Goal: Check status: Check status

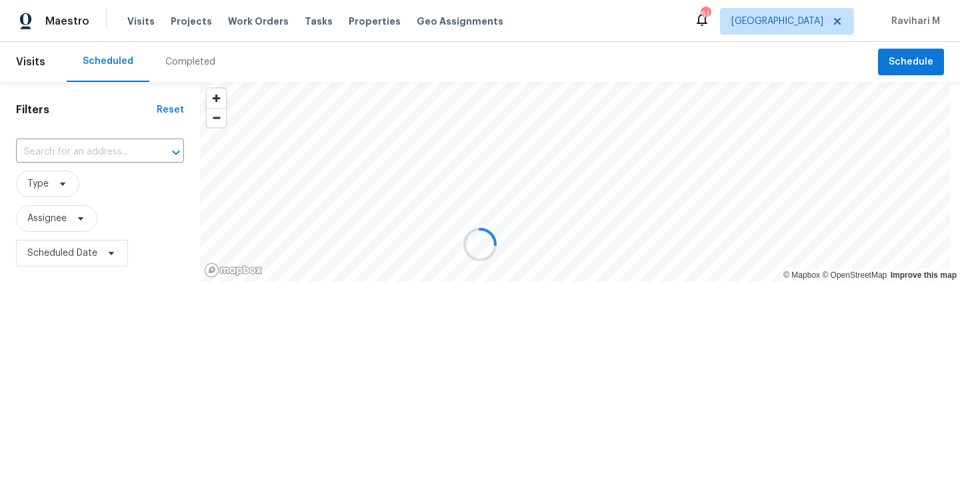
click at [806, 19] on div at bounding box center [480, 244] width 960 height 489
click at [810, 23] on div at bounding box center [480, 244] width 960 height 489
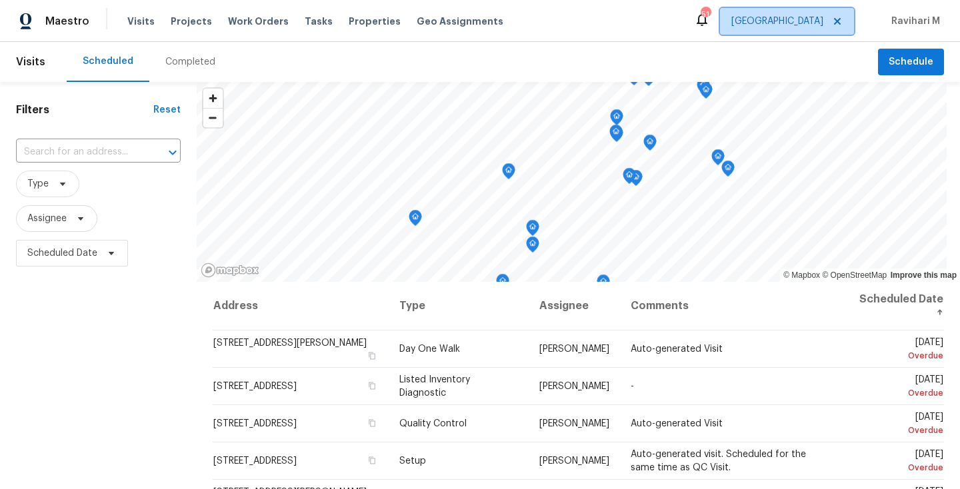
click at [810, 23] on span "[GEOGRAPHIC_DATA]" at bounding box center [777, 21] width 92 height 13
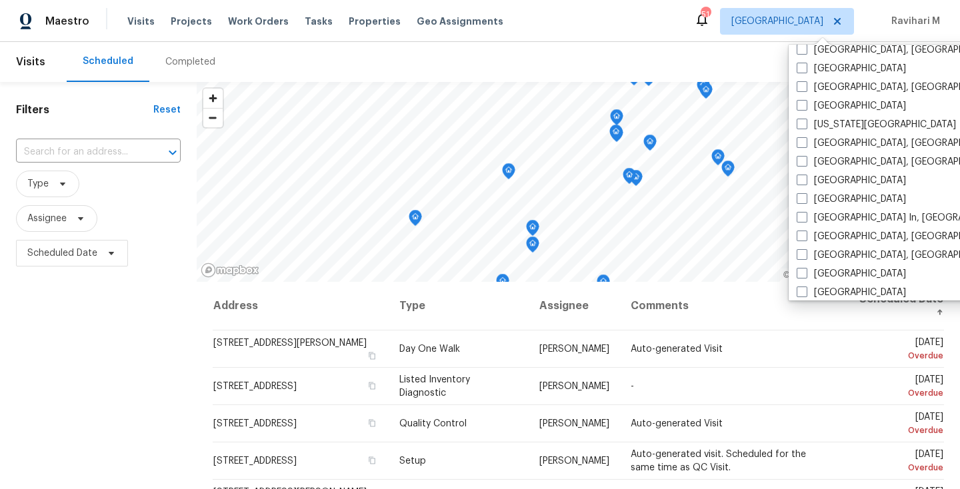
scroll to position [619, 0]
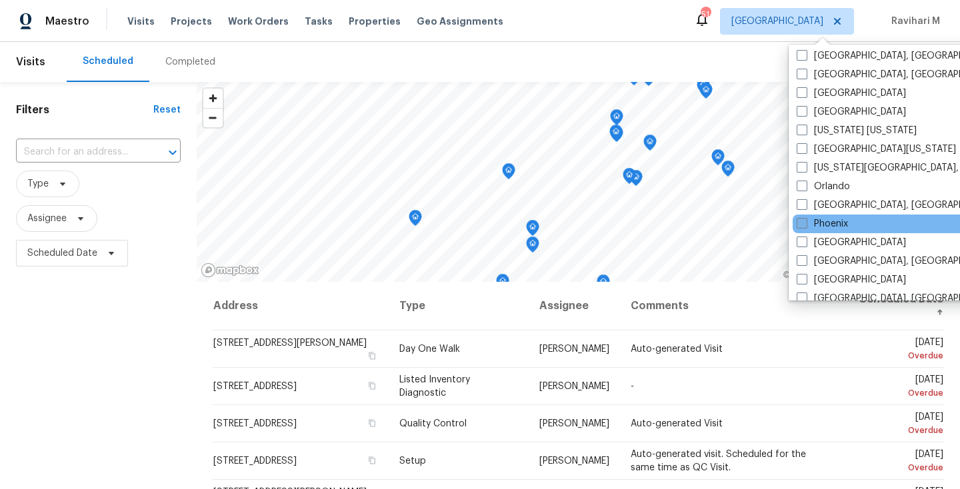
click at [802, 223] on span at bounding box center [801, 223] width 11 height 11
click at [802, 223] on input "Phoenix" at bounding box center [800, 221] width 9 height 9
checkbox input "true"
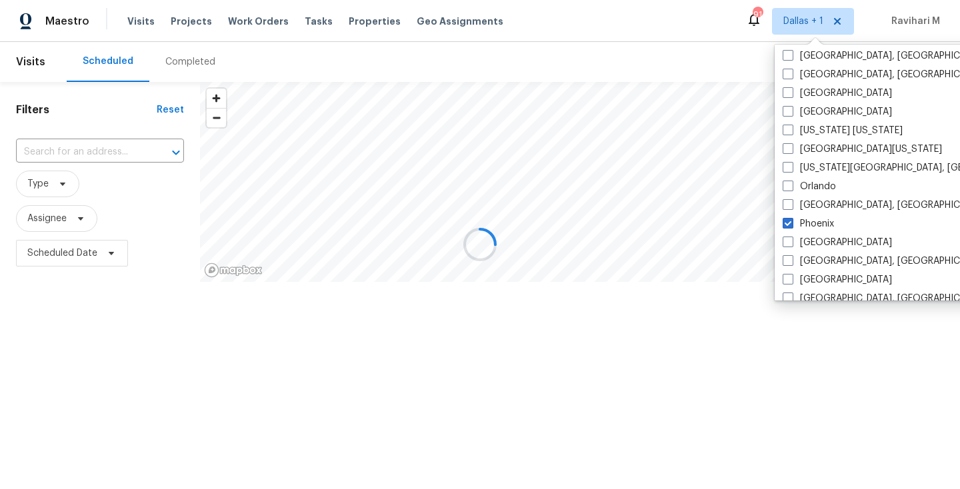
click at [191, 56] on div at bounding box center [480, 244] width 960 height 489
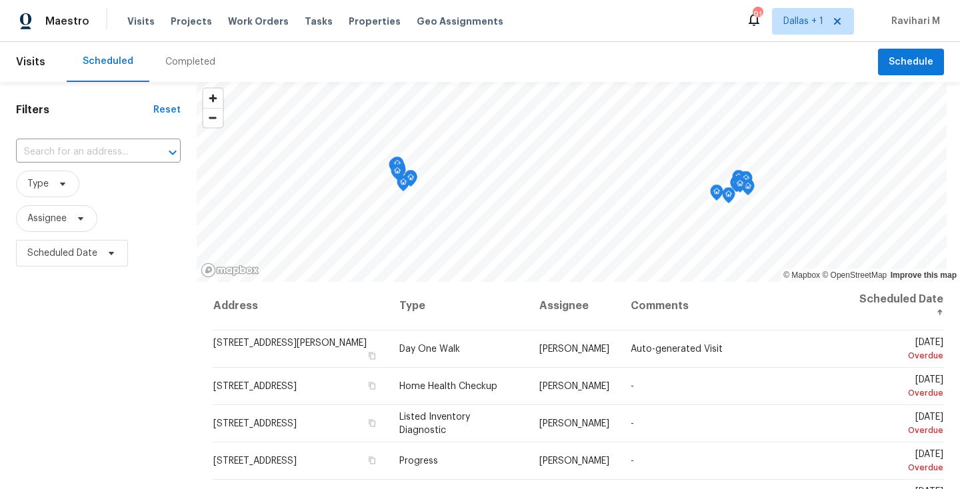
click at [183, 73] on div "Completed" at bounding box center [190, 62] width 82 height 40
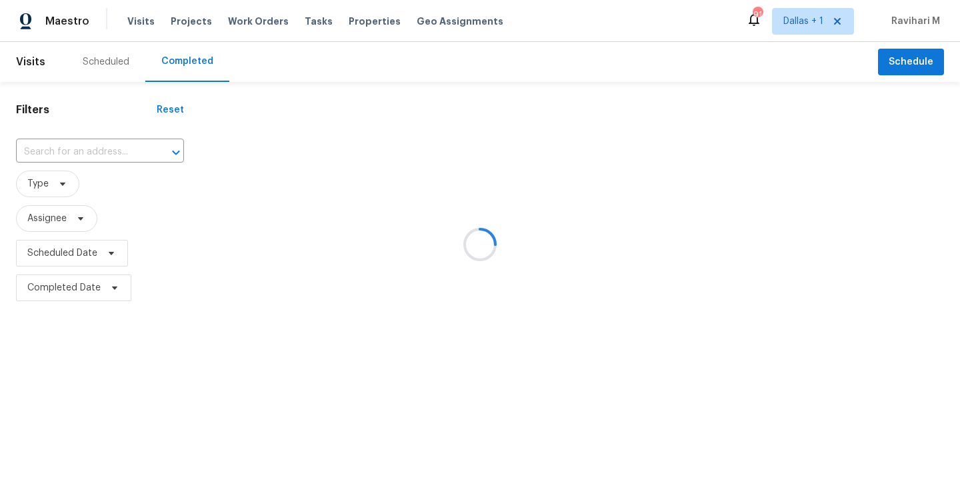
click at [183, 73] on div at bounding box center [480, 244] width 960 height 489
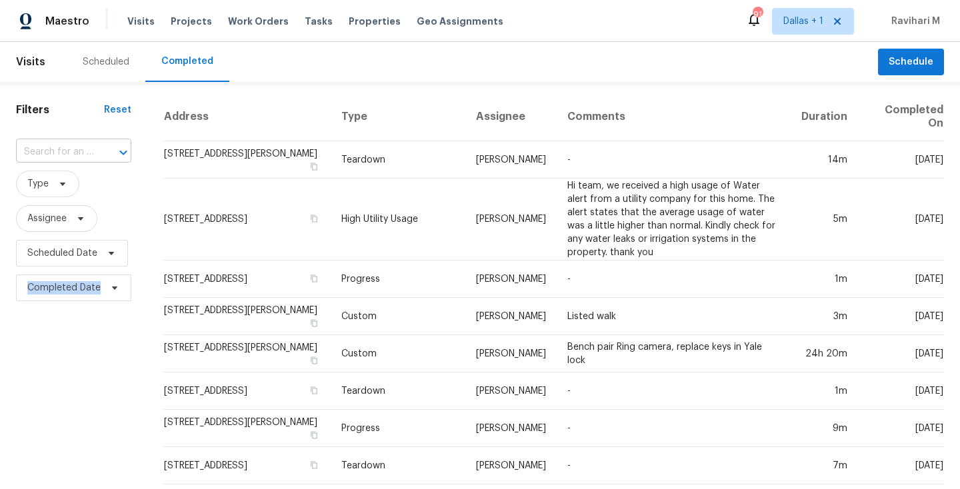
click at [92, 153] on div "​" at bounding box center [73, 152] width 115 height 21
paste input "[STREET_ADDRESS]"
type input "[STREET_ADDRESS]"
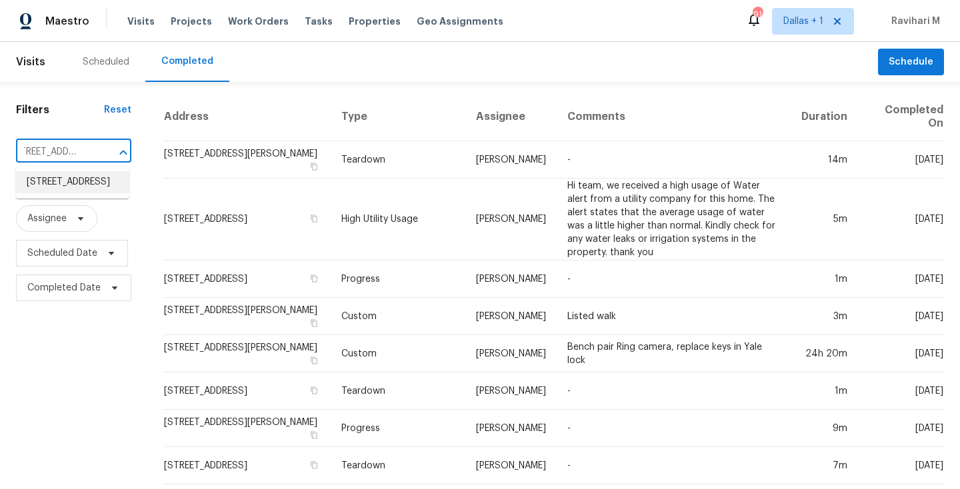
click at [69, 186] on li "[STREET_ADDRESS]" at bounding box center [72, 182] width 113 height 22
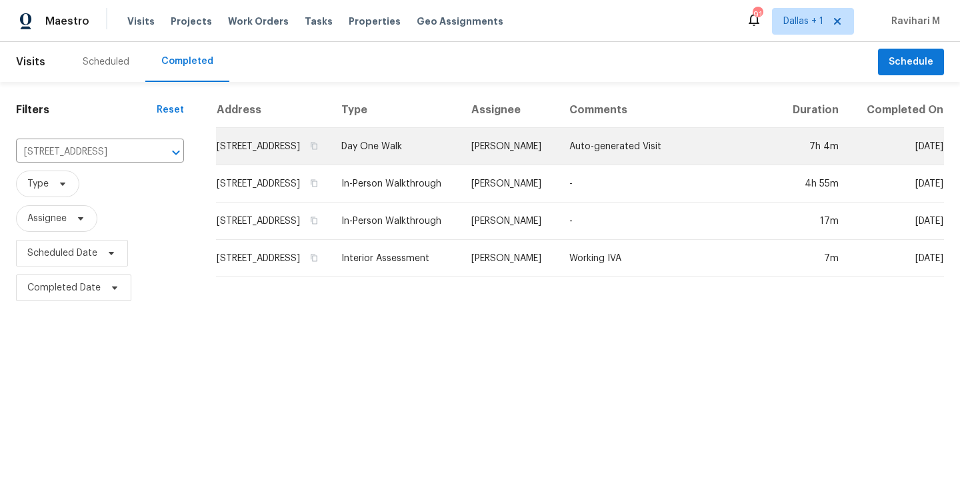
click at [539, 163] on td "[PERSON_NAME]" at bounding box center [510, 146] width 98 height 37
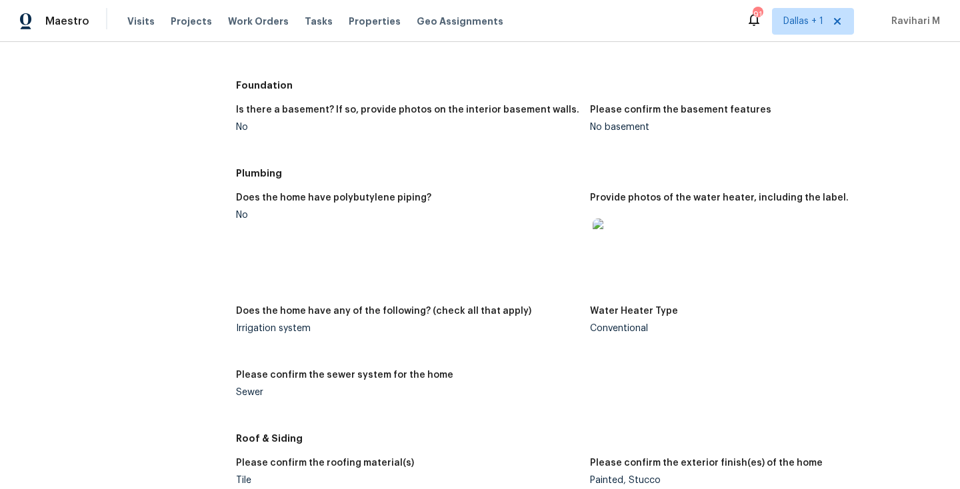
scroll to position [878, 0]
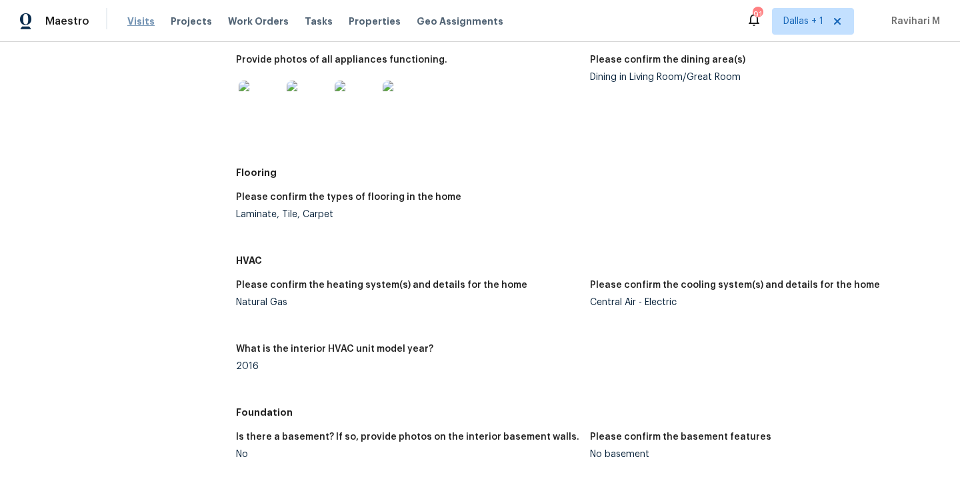
click at [133, 20] on span "Visits" at bounding box center [140, 21] width 27 height 13
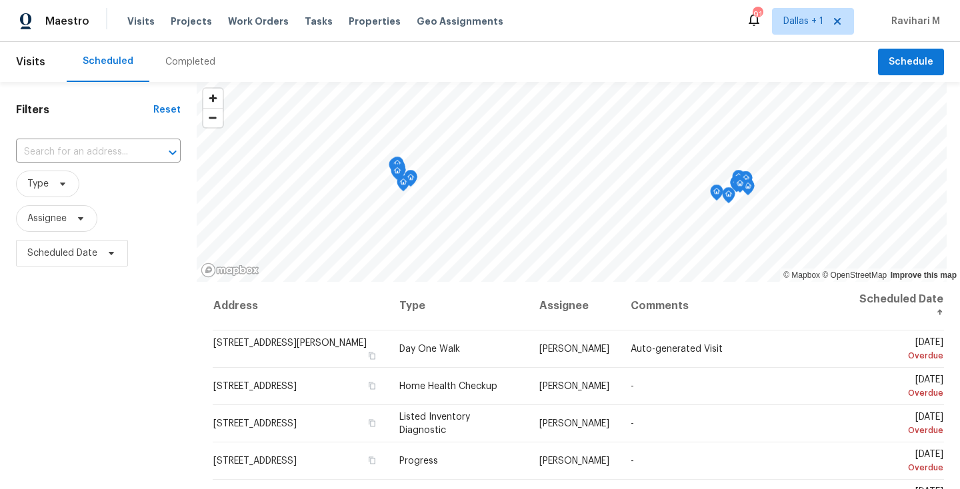
click at [188, 66] on div "Completed" at bounding box center [190, 61] width 50 height 13
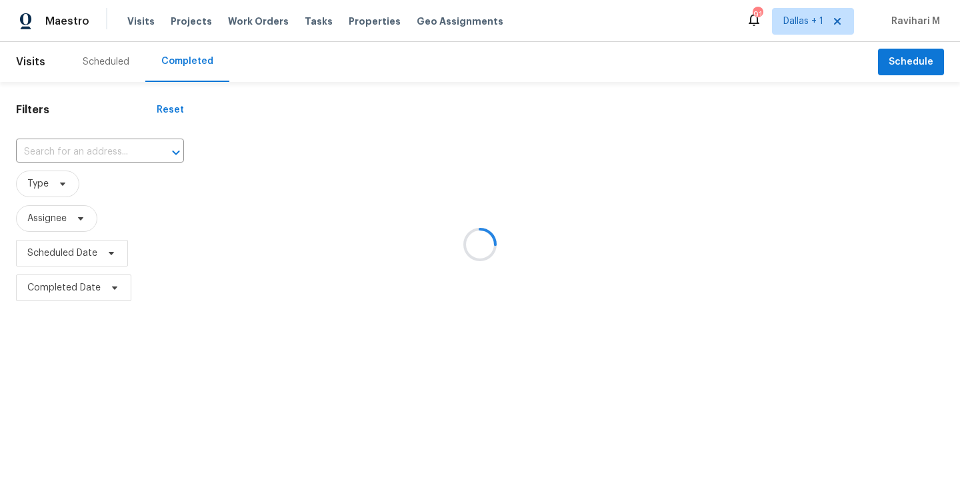
click at [91, 146] on div at bounding box center [480, 244] width 960 height 489
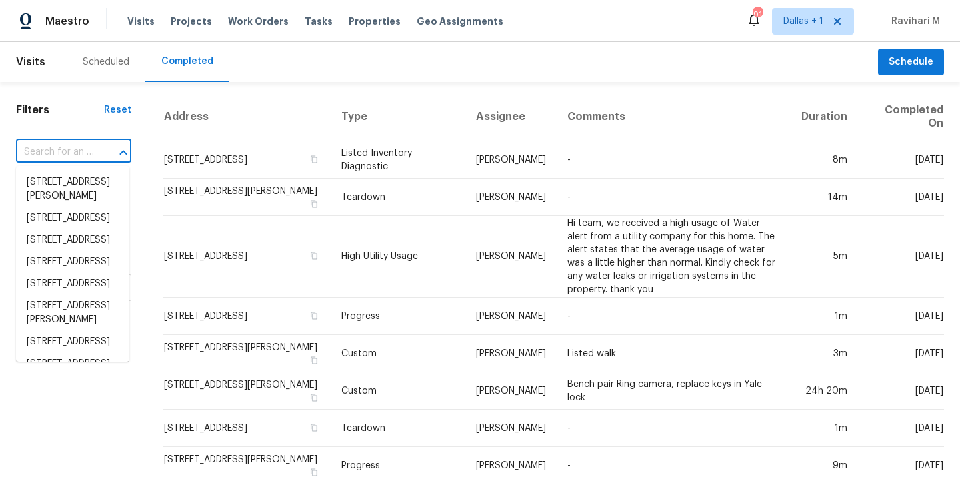
click at [77, 154] on input "text" at bounding box center [55, 152] width 78 height 21
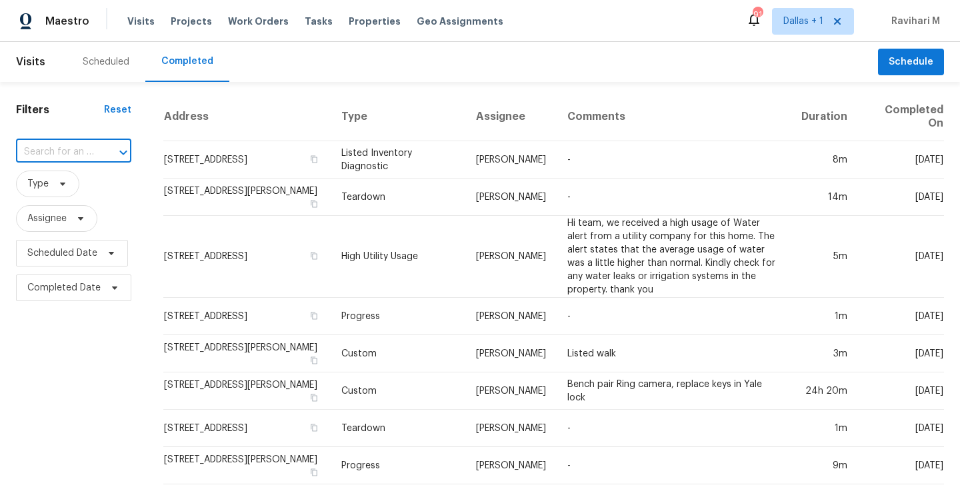
paste input "[STREET_ADDRESS]"
type input "[STREET_ADDRESS]"
click at [83, 193] on li "[STREET_ADDRESS]" at bounding box center [72, 182] width 113 height 22
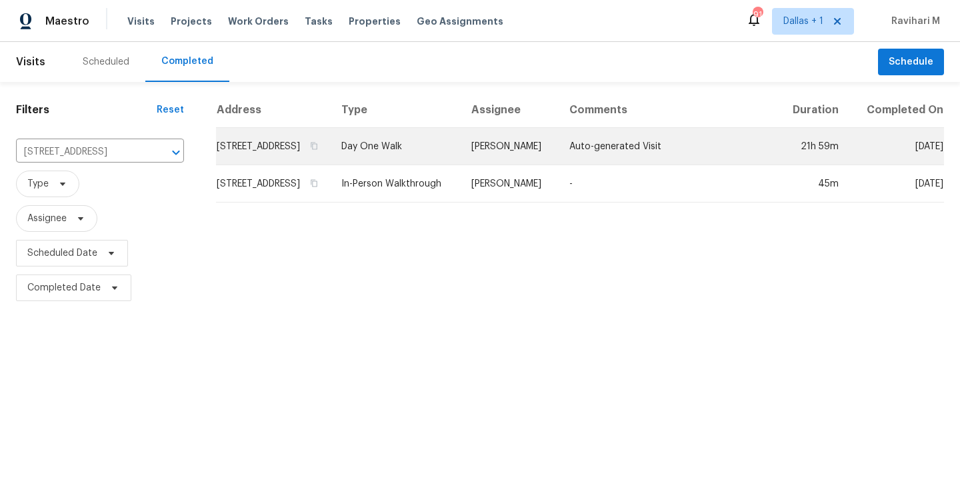
click at [509, 163] on td "[PERSON_NAME]" at bounding box center [510, 146] width 98 height 37
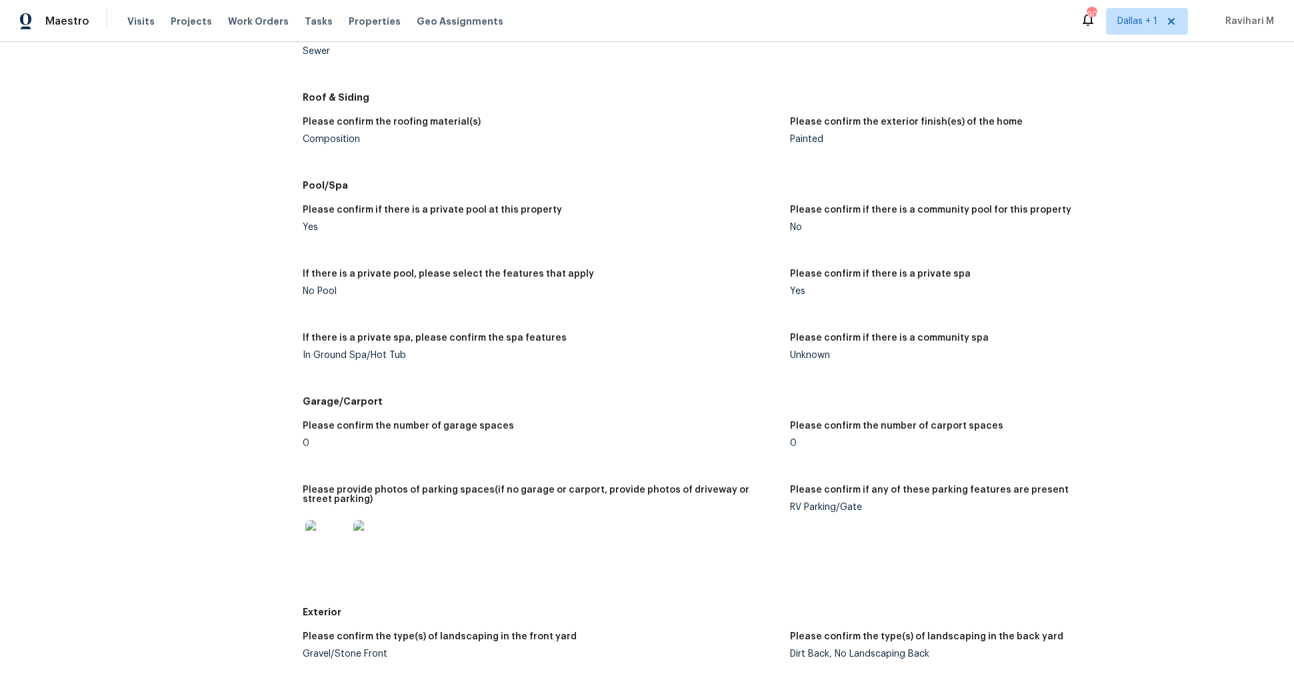
scroll to position [1538, 0]
click at [959, 19] on span "Dallas + 1" at bounding box center [1137, 21] width 40 height 13
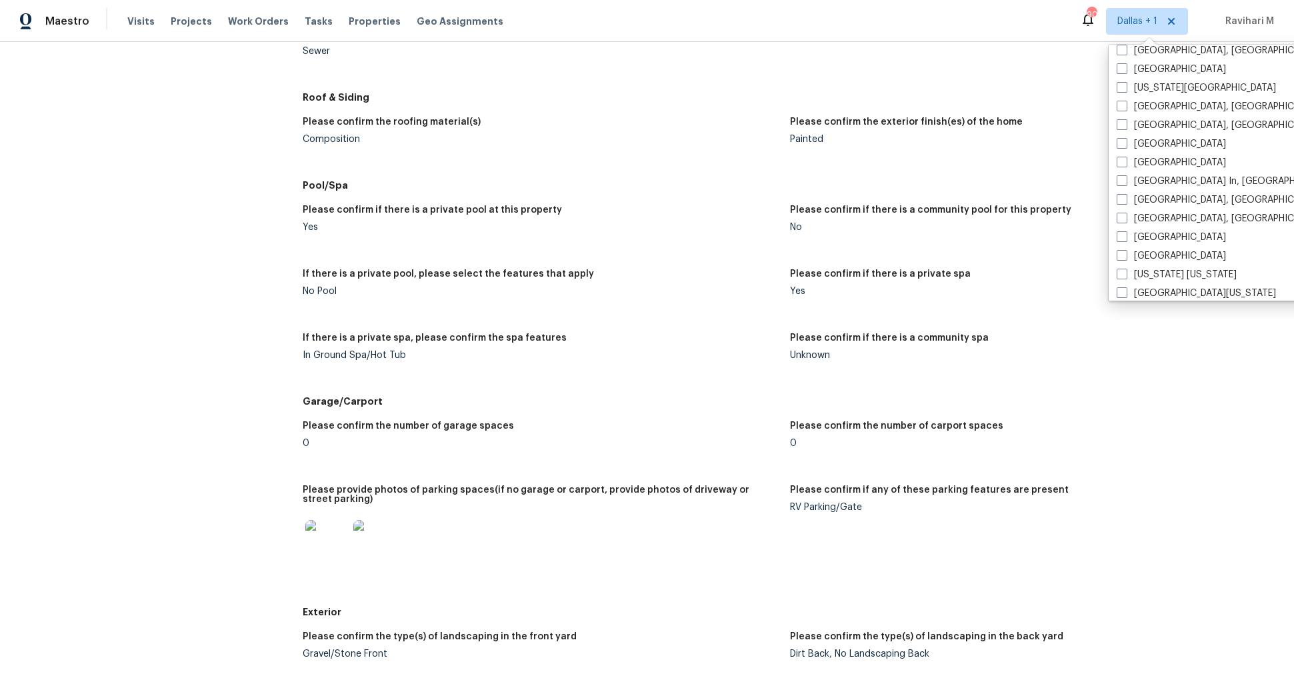
scroll to position [495, 0]
click at [959, 143] on span at bounding box center [1121, 142] width 11 height 11
click at [959, 143] on input "[GEOGRAPHIC_DATA]" at bounding box center [1120, 140] width 9 height 9
checkbox input "true"
click at [134, 21] on span "Visits" at bounding box center [140, 21] width 27 height 13
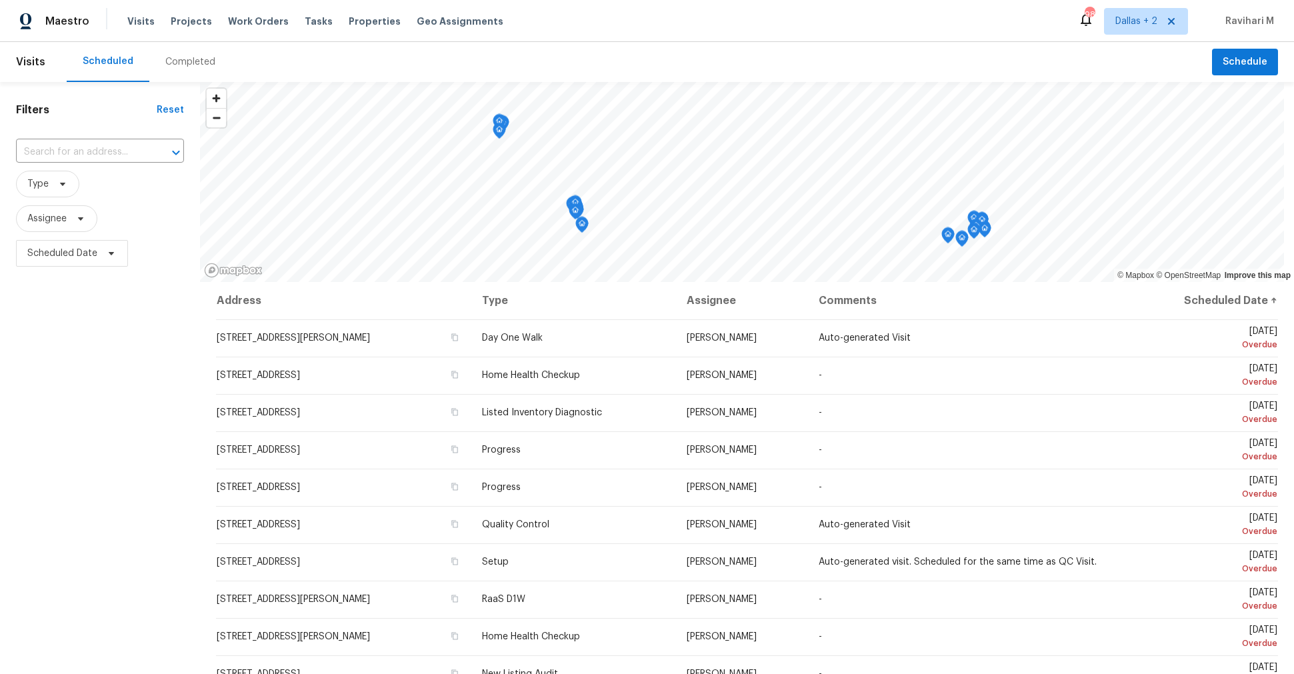
click at [197, 61] on div "Completed" at bounding box center [190, 61] width 50 height 13
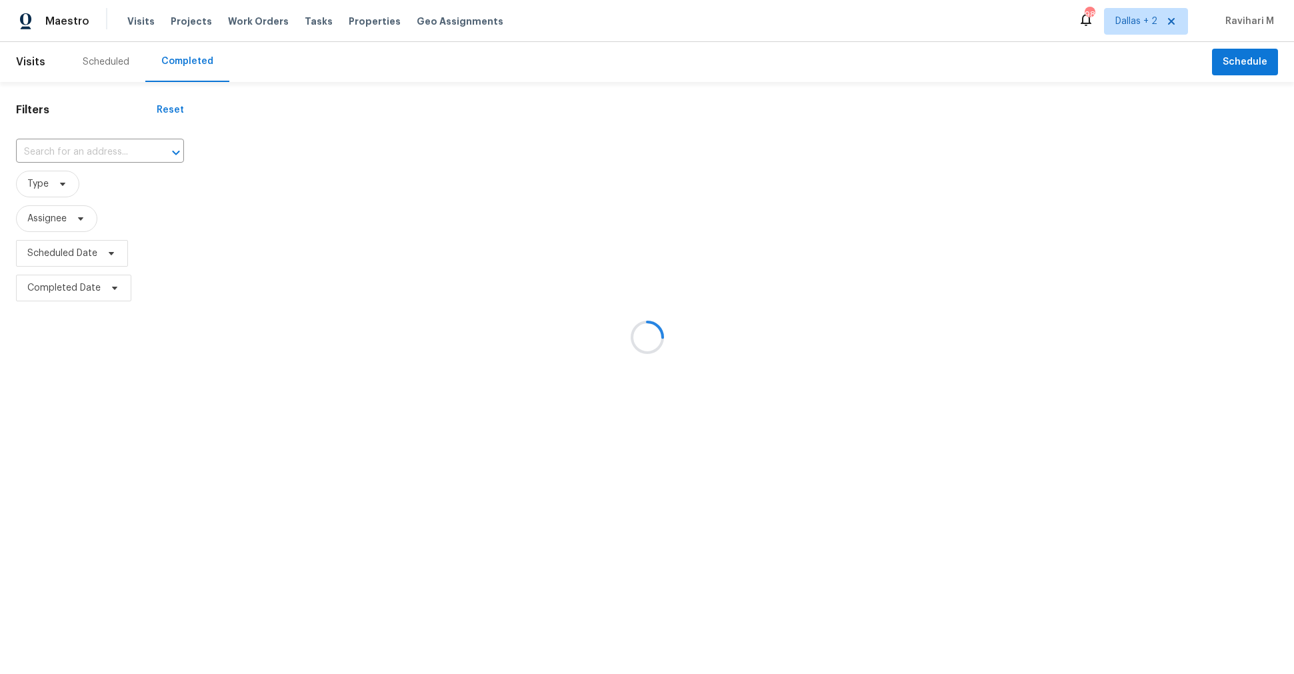
click at [197, 61] on div at bounding box center [647, 337] width 1294 height 674
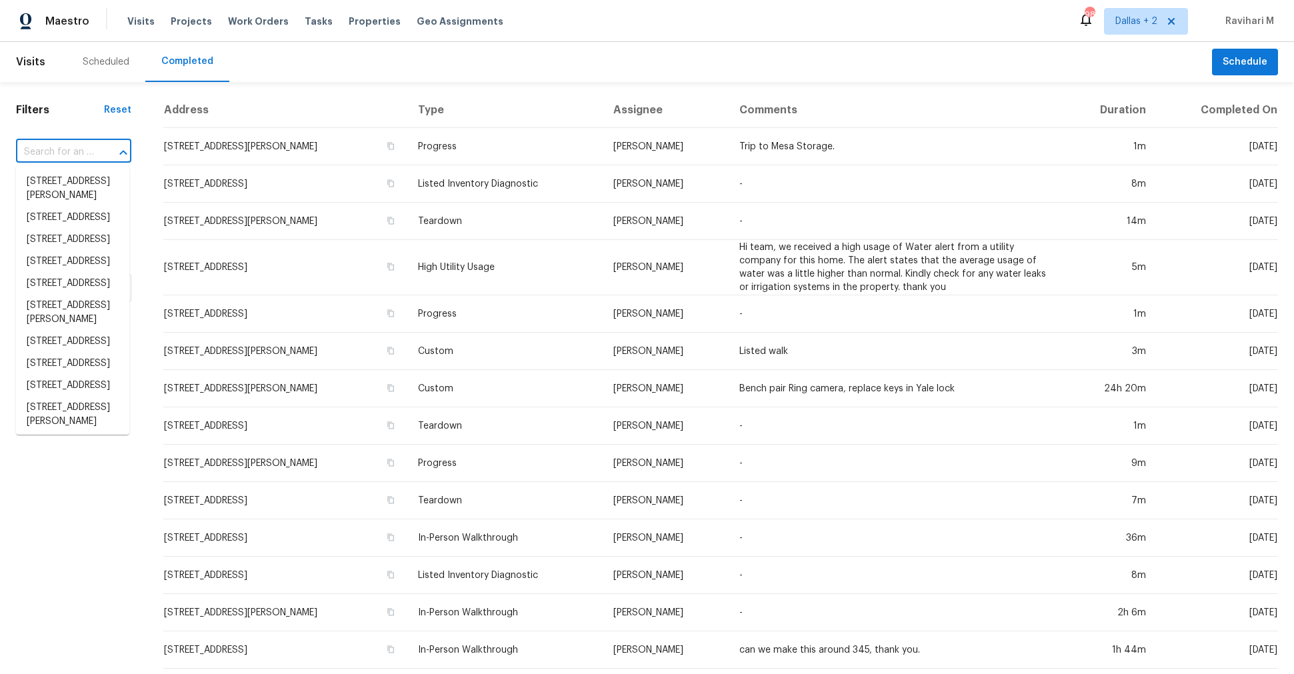
click at [81, 157] on input "text" at bounding box center [55, 152] width 78 height 21
paste input "[STREET_ADDRESS]"
type input "[STREET_ADDRESS]"
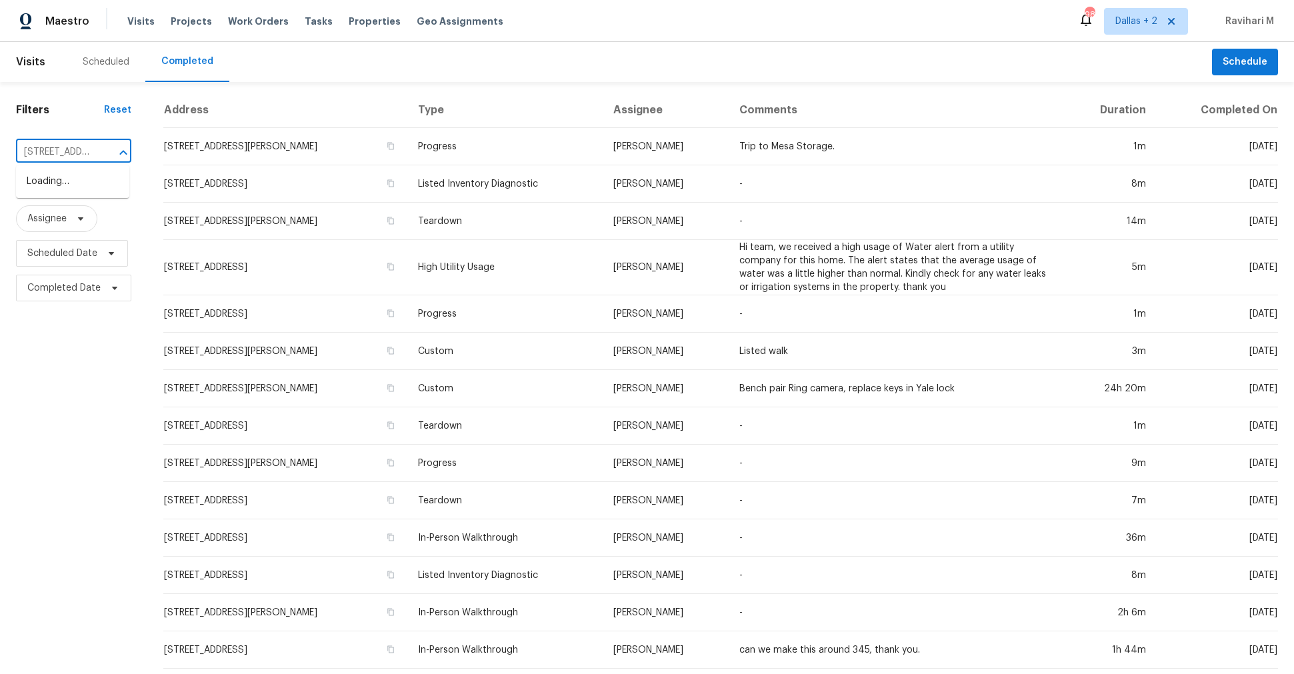
scroll to position [0, 128]
click at [75, 187] on li "[STREET_ADDRESS]" at bounding box center [72, 182] width 113 height 22
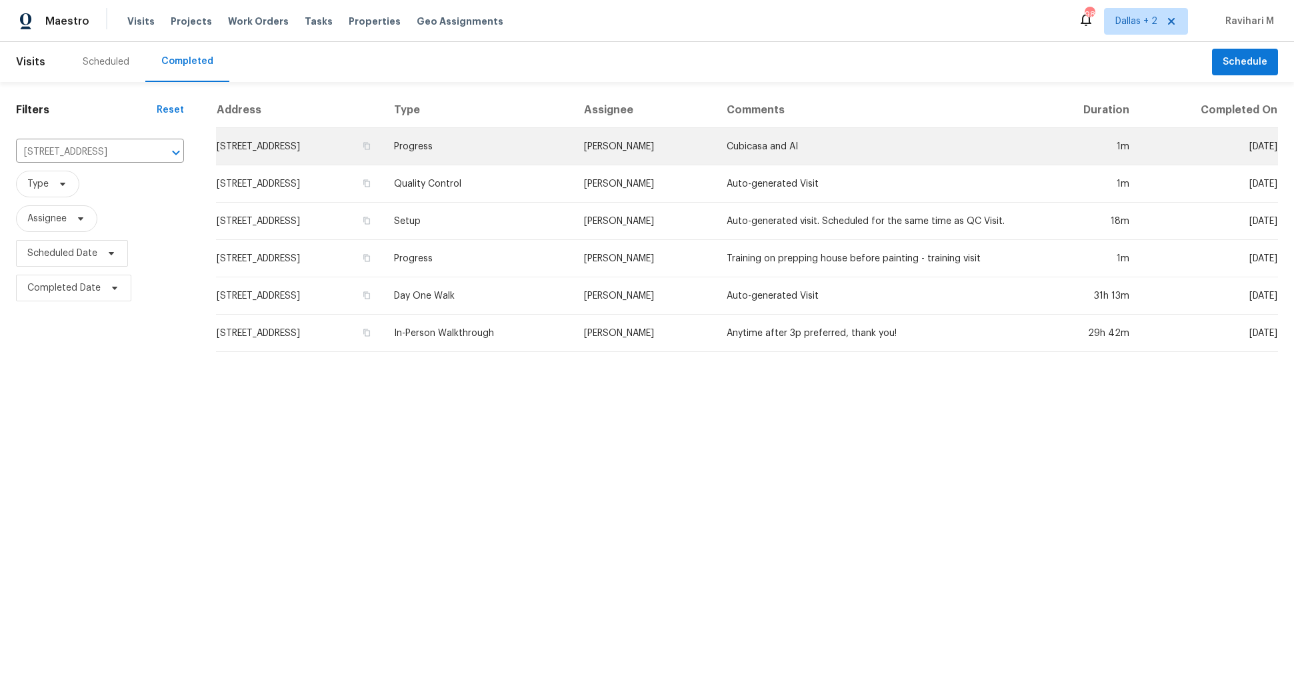
click at [565, 153] on td "Progress" at bounding box center [478, 146] width 190 height 37
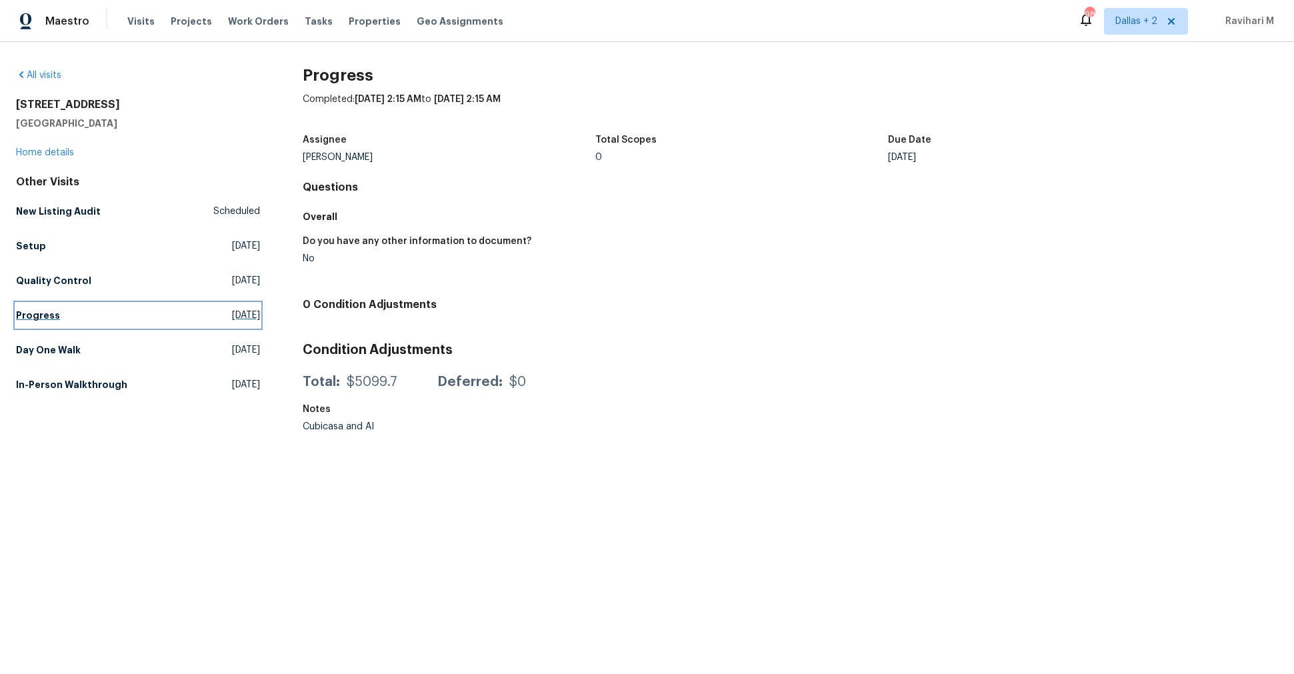
click at [238, 324] on link "Progress [DATE]" at bounding box center [138, 315] width 244 height 24
click at [261, 347] on div "All visits [STREET_ADDRESS] Home details Other Visits New Listing Audit Schedul…" at bounding box center [647, 254] width 1262 height 371
click at [242, 349] on span "[DATE]" at bounding box center [246, 349] width 28 height 13
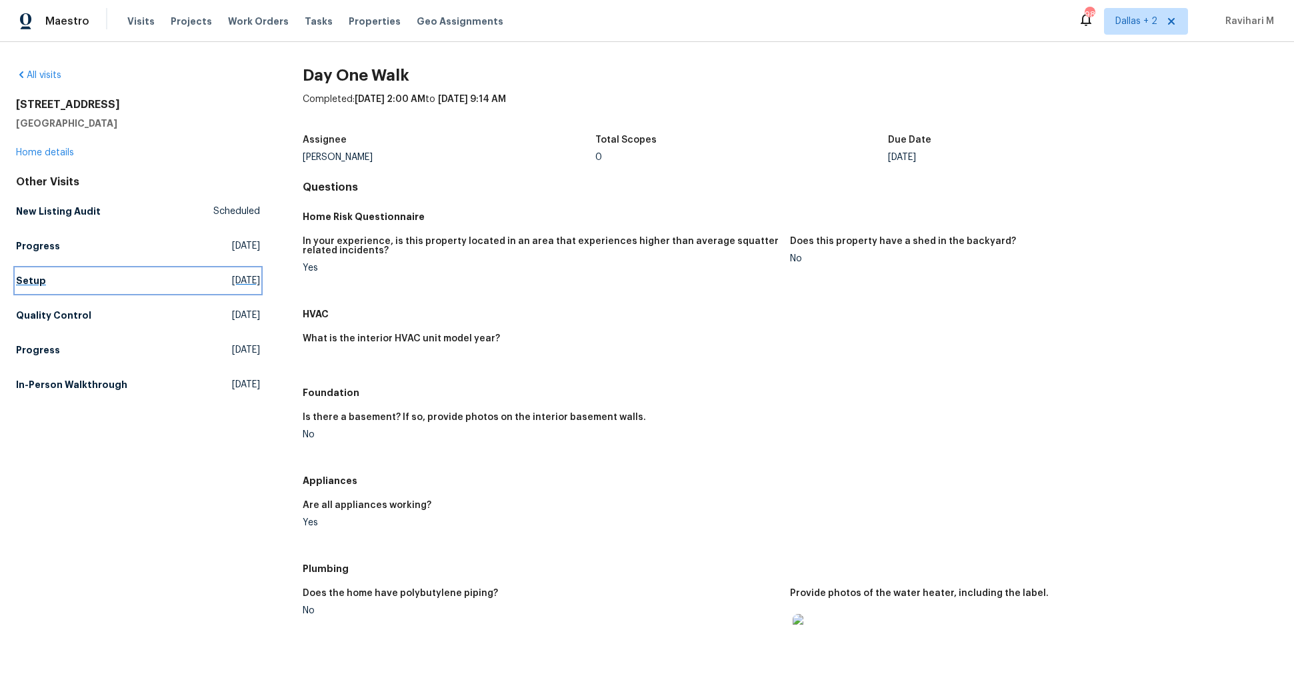
click at [232, 283] on span "[DATE]" at bounding box center [246, 280] width 28 height 13
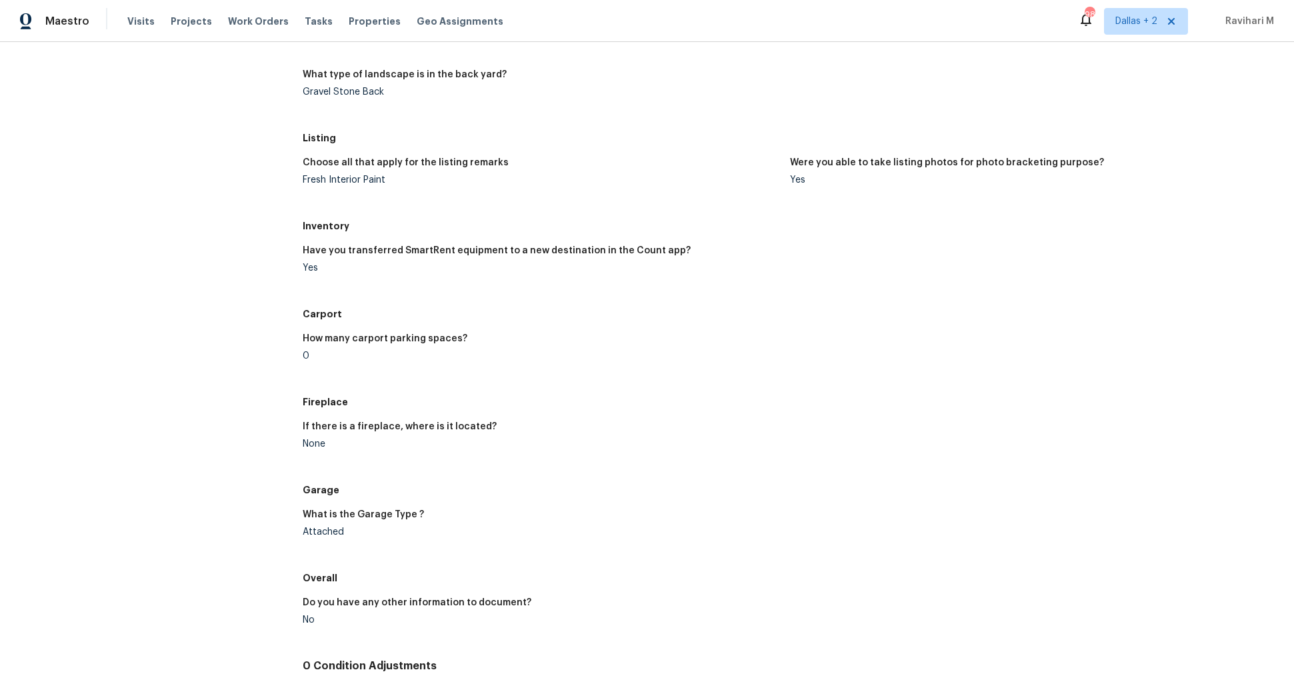
scroll to position [1010, 0]
